Goal: Navigation & Orientation: Find specific page/section

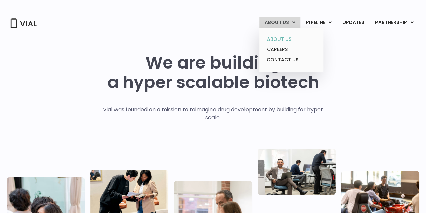
click at [279, 37] on link "ABOUT US" at bounding box center [291, 39] width 59 height 10
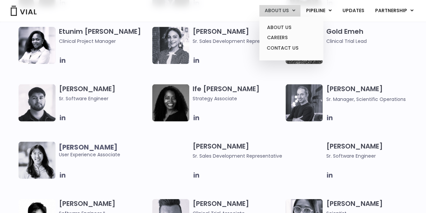
scroll to position [674, 0]
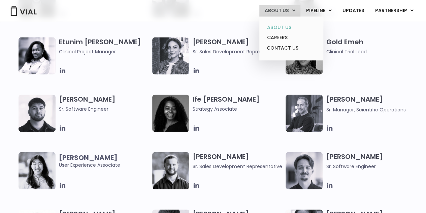
click at [272, 27] on link "ABOUT US" at bounding box center [291, 27] width 59 height 10
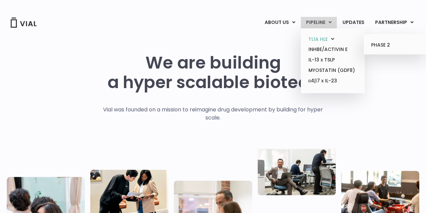
click at [319, 38] on link "TL1A HLE" at bounding box center [332, 39] width 59 height 10
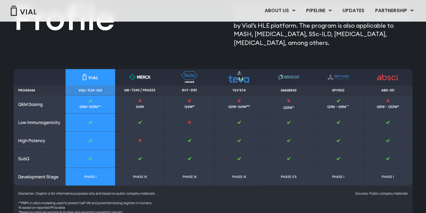
scroll to position [842, 0]
